Goal: Navigation & Orientation: Find specific page/section

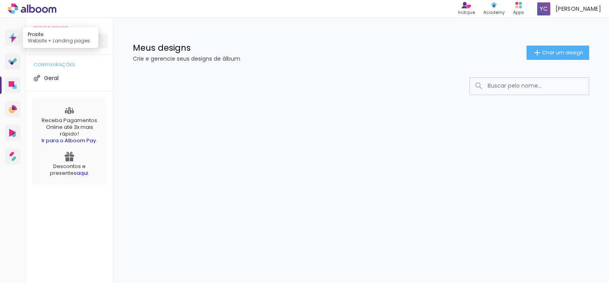
click at [12, 33] on icon at bounding box center [13, 38] width 8 height 10
